Goal: Task Accomplishment & Management: Manage account settings

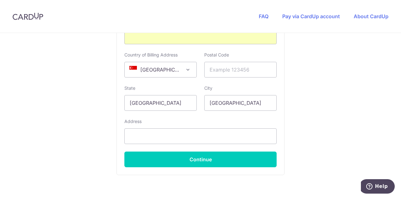
scroll to position [383, 0]
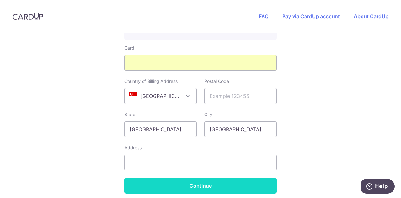
click at [207, 189] on button "Continue" at bounding box center [200, 186] width 152 height 16
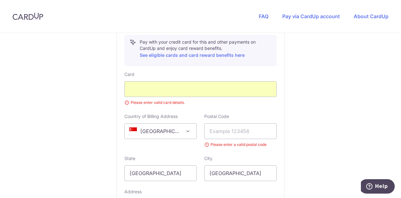
scroll to position [88, 0]
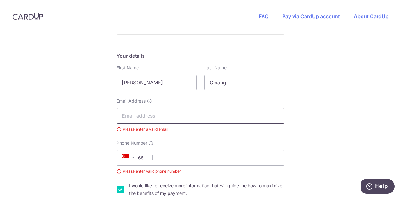
click at [156, 118] on input "Email Address" at bounding box center [201, 116] width 168 height 16
type input "jodie.chiang@sso.org.sg"
type input "189655"
type input "80 Bencoolen Street, NAFA Tower Block, #08-01"
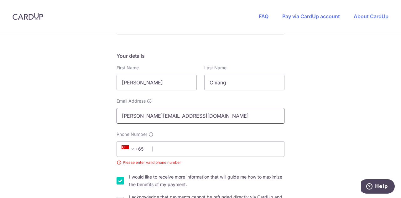
scroll to position [388, 0]
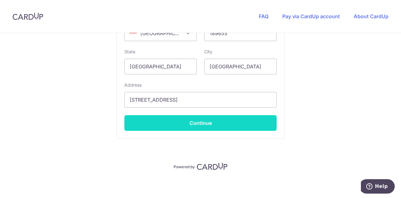
click at [234, 124] on button "Continue" at bounding box center [200, 123] width 152 height 16
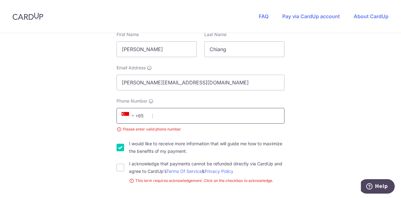
click at [201, 118] on input "Phone Number" at bounding box center [201, 116] width 168 height 16
type input "97220144"
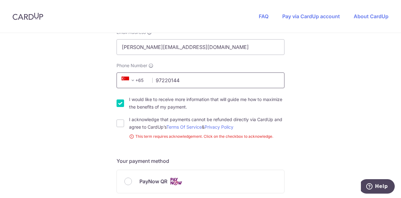
scroll to position [184, 0]
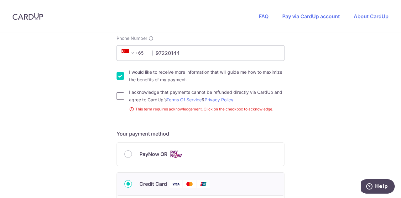
click at [119, 97] on input "I acknowledge that payments cannot be refunded directly via CardUp and agree to…" at bounding box center [121, 96] width 8 height 8
checkbox input "true"
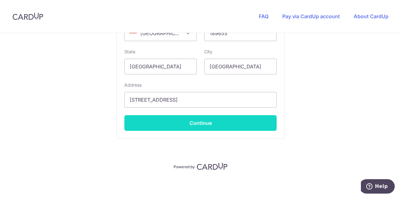
click at [232, 122] on button "Continue" at bounding box center [200, 123] width 152 height 16
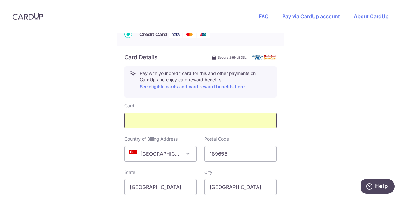
scroll to position [445, 0]
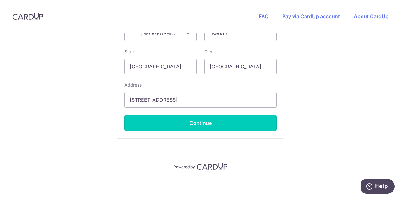
click at [208, 119] on button "Continue" at bounding box center [200, 123] width 152 height 16
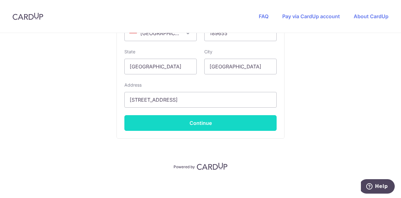
click at [204, 123] on button "Continue" at bounding box center [200, 123] width 152 height 16
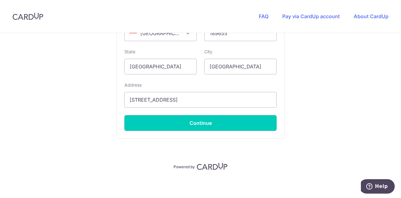
type input "**** 4435"
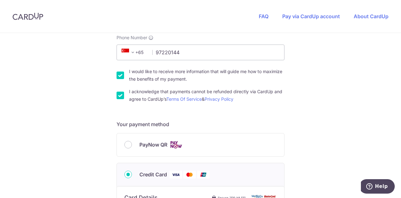
scroll to position [188, 0]
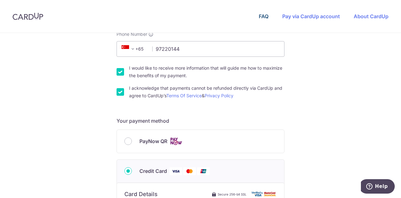
click at [263, 16] on link "FAQ" at bounding box center [264, 16] width 10 height 6
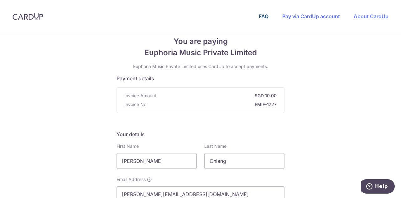
scroll to position [0, 0]
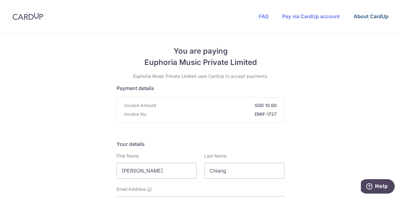
click at [366, 16] on link "About CardUp" at bounding box center [371, 16] width 35 height 6
click at [35, 18] on img at bounding box center [28, 17] width 31 height 8
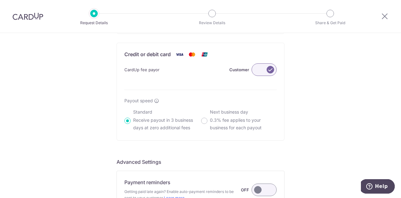
scroll to position [408, 0]
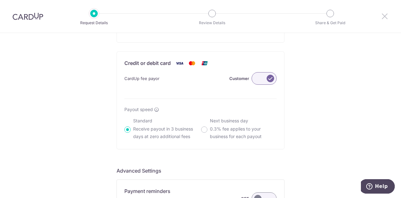
click at [381, 19] on div at bounding box center [385, 16] width 33 height 33
click at [382, 18] on icon at bounding box center [385, 16] width 8 height 8
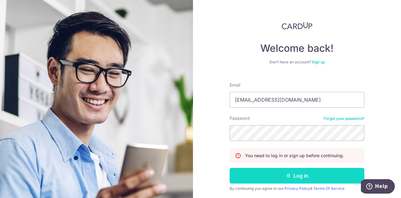
click at [303, 170] on button "Log in" at bounding box center [297, 176] width 135 height 16
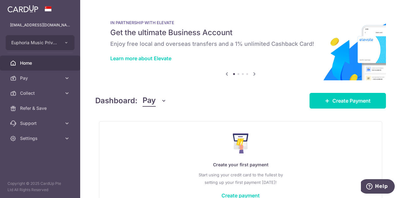
click at [150, 97] on span "Pay" at bounding box center [149, 101] width 13 height 12
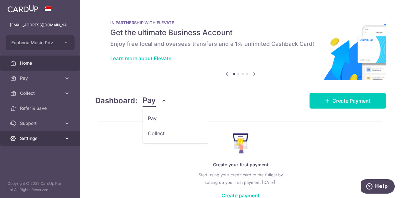
click at [57, 138] on span "Settings" at bounding box center [40, 138] width 41 height 6
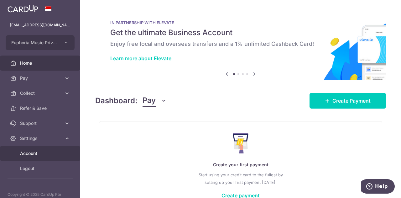
click at [44, 155] on span "Account" at bounding box center [40, 153] width 41 height 6
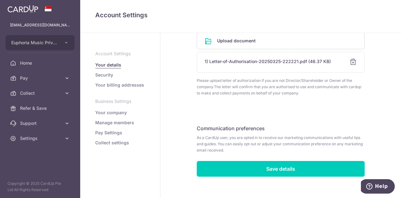
scroll to position [352, 0]
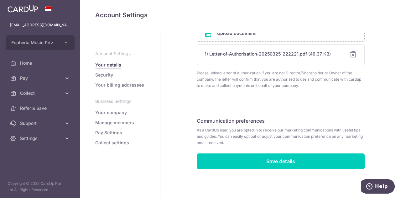
click at [103, 134] on link "Pay Settings" at bounding box center [108, 132] width 27 height 6
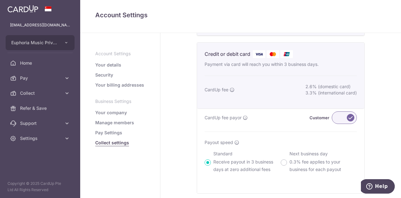
scroll to position [94, 0]
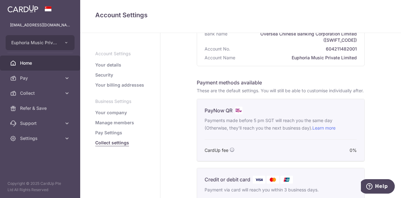
click at [53, 67] on link "Home" at bounding box center [40, 62] width 80 height 15
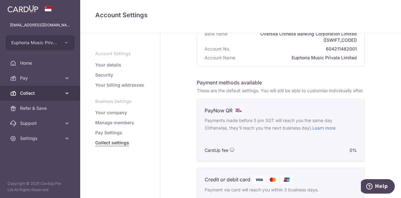
click at [42, 89] on link "Collect" at bounding box center [40, 93] width 80 height 15
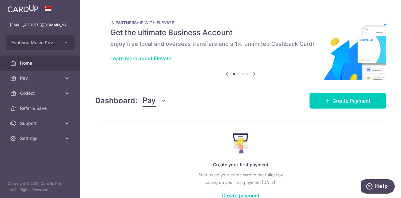
click at [159, 96] on button "Pay" at bounding box center [155, 101] width 24 height 12
click at [151, 130] on link "Collect" at bounding box center [175, 133] width 65 height 15
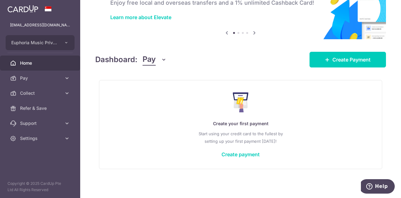
scroll to position [41, 0]
click at [151, 60] on span "Pay" at bounding box center [149, 59] width 13 height 12
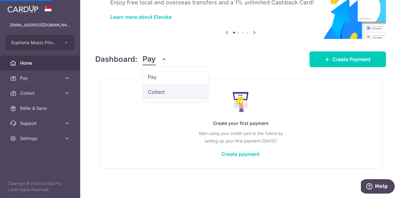
click at [155, 90] on link "Collect" at bounding box center [175, 91] width 65 height 15
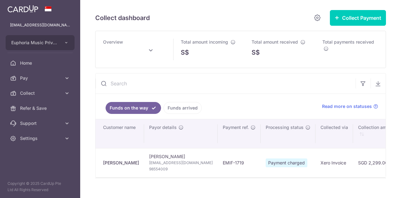
scroll to position [0, 0]
type input "[DATE]"
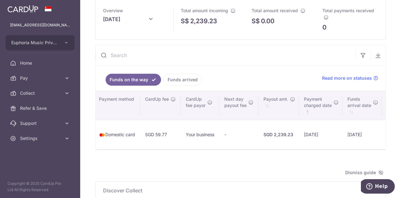
scroll to position [0, 352]
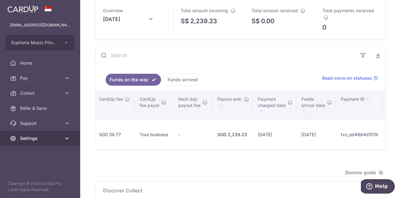
click at [39, 134] on link "Settings" at bounding box center [40, 138] width 80 height 15
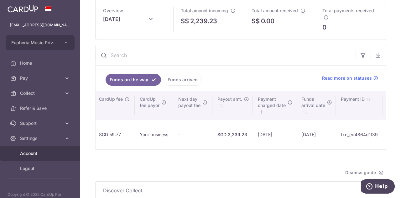
click at [48, 154] on span "Account" at bounding box center [40, 153] width 41 height 6
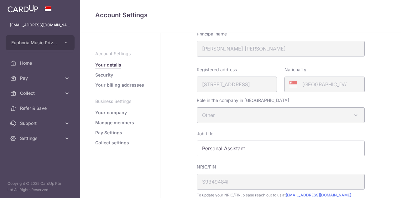
scroll to position [94, 0]
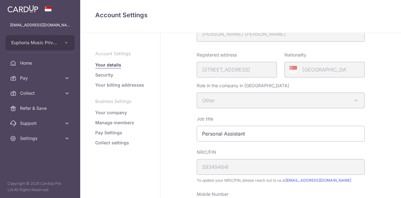
click at [113, 135] on link "Pay Settings" at bounding box center [108, 132] width 27 height 6
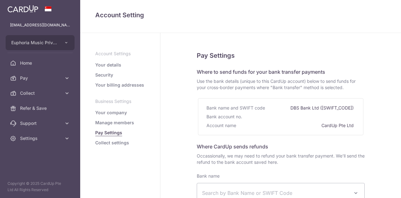
select select
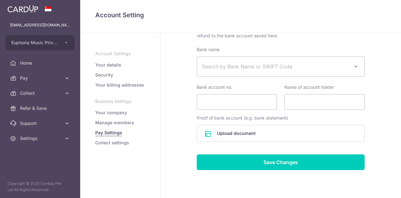
scroll to position [145, 0]
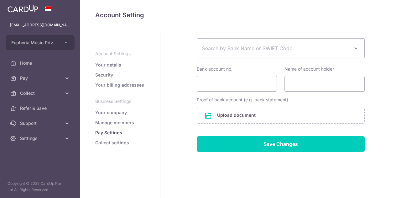
click at [103, 141] on link "Collect settings" at bounding box center [112, 143] width 34 height 6
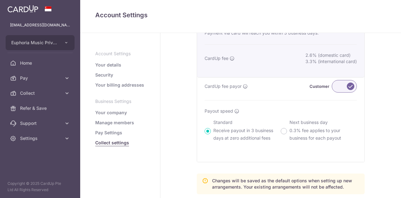
scroll to position [219, 0]
